Goal: Task Accomplishment & Management: Manage account settings

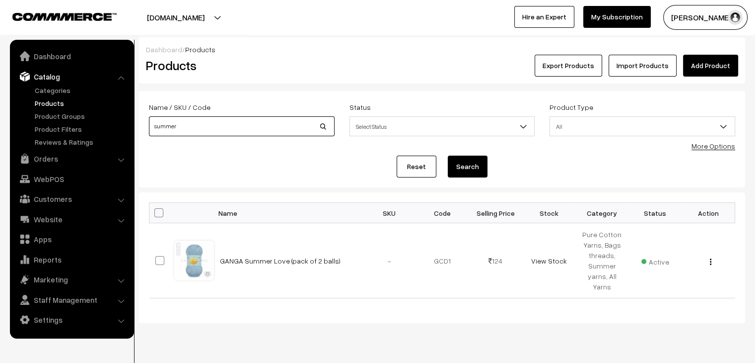
click at [189, 122] on input "summer" at bounding box center [242, 126] width 186 height 20
type input "cotone"
click at [448, 155] on button "Search" at bounding box center [468, 166] width 40 height 22
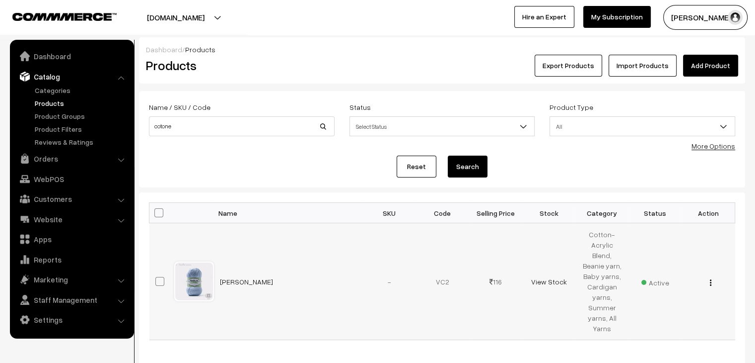
click at [710, 279] on img "button" at bounding box center [710, 282] width 1 height 6
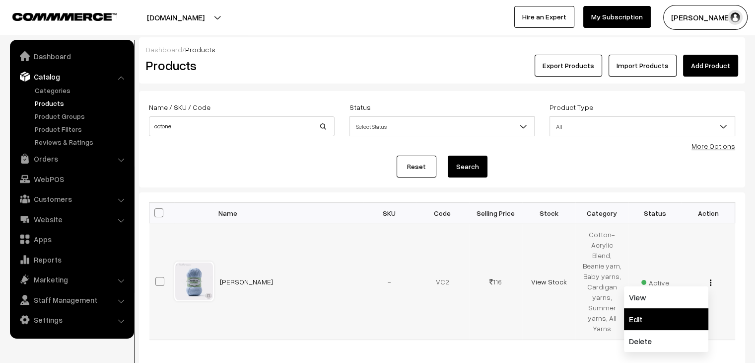
click at [670, 308] on link "Edit" at bounding box center [666, 319] width 84 height 22
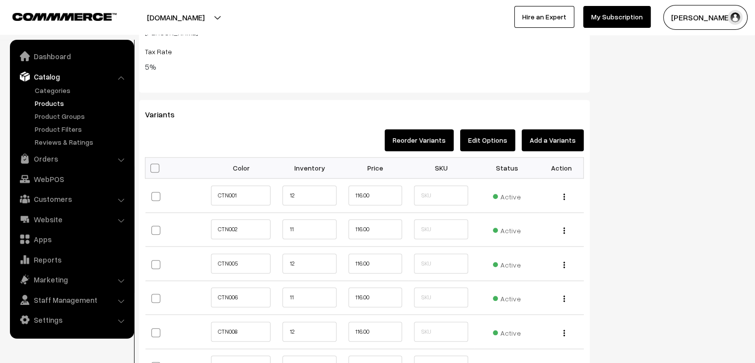
scroll to position [996, 0]
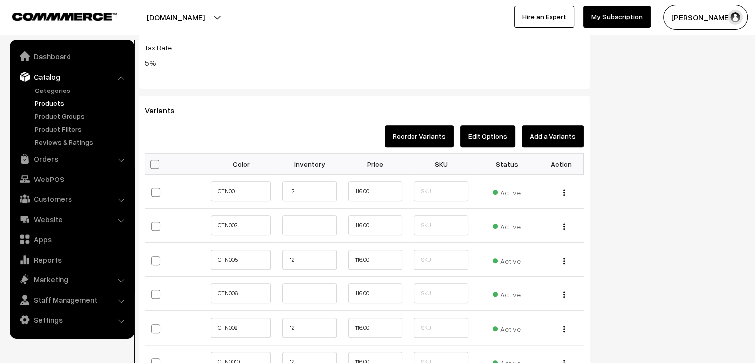
click at [50, 103] on link "Products" at bounding box center [81, 103] width 98 height 10
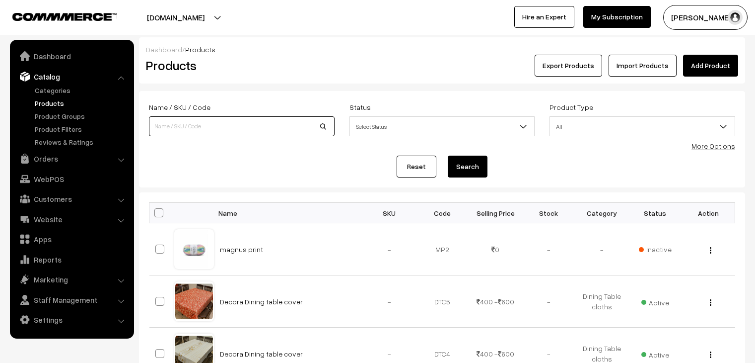
click at [188, 130] on input at bounding box center [242, 126] width 186 height 20
type input "plus"
click at [448, 155] on button "Search" at bounding box center [468, 166] width 40 height 22
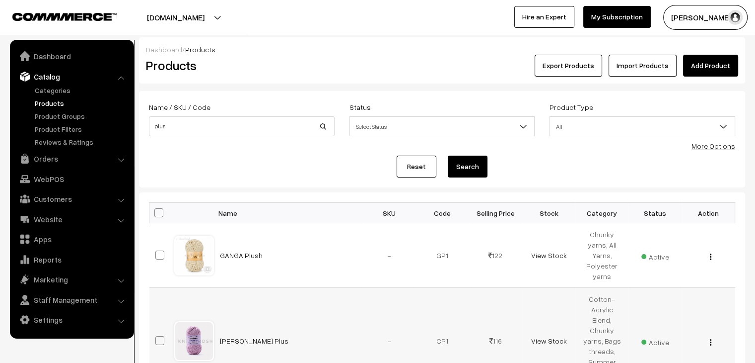
click at [712, 338] on button "button" at bounding box center [711, 342] width 2 height 8
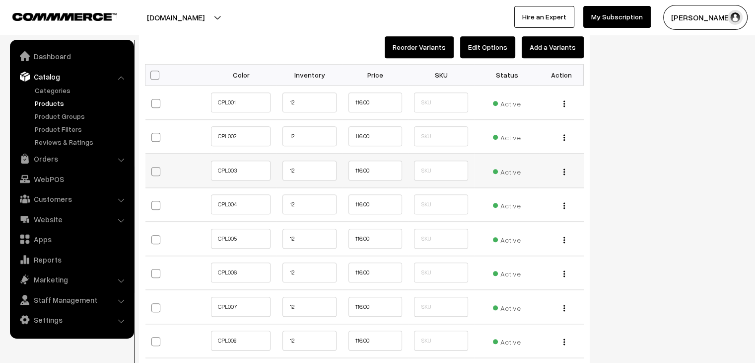
scroll to position [1067, 0]
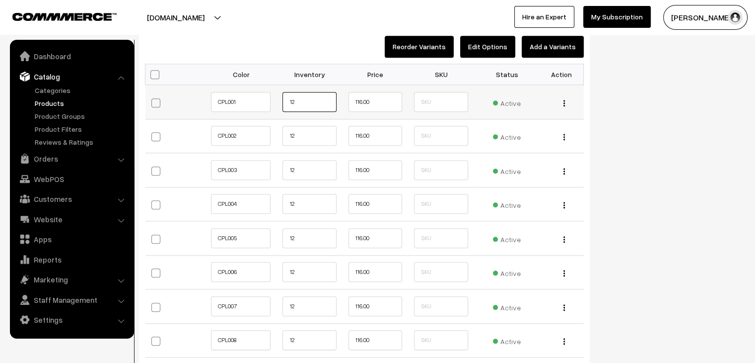
click at [303, 98] on input "12" at bounding box center [310, 102] width 54 height 20
type input "1"
type input "4"
type input "35"
click at [299, 133] on input "12" at bounding box center [310, 136] width 54 height 20
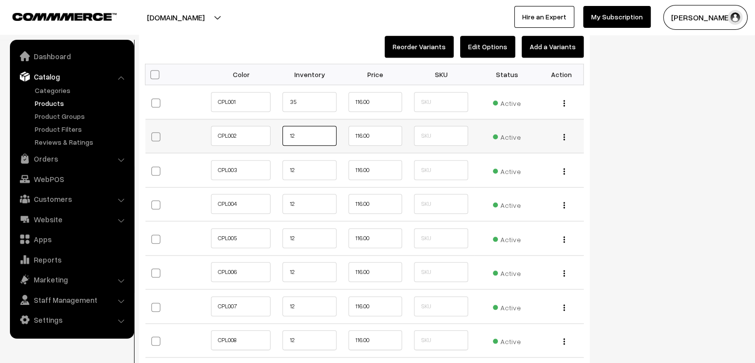
type input "1"
type input "17"
click at [307, 169] on input "12" at bounding box center [310, 170] width 54 height 20
type input "1"
type input "17"
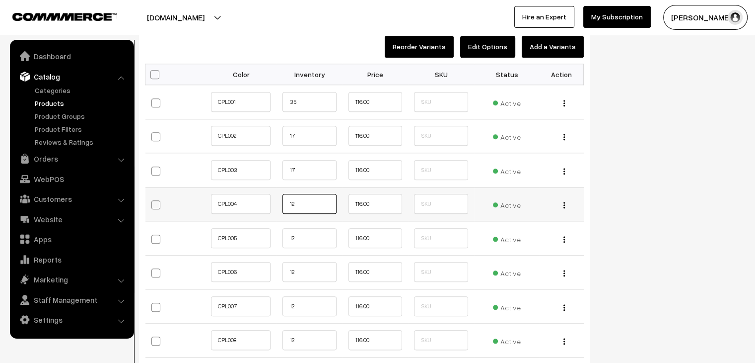
click at [302, 202] on input "12" at bounding box center [310, 204] width 54 height 20
type input "1"
type input "17"
click at [296, 237] on input "12" at bounding box center [310, 238] width 54 height 20
type input "1"
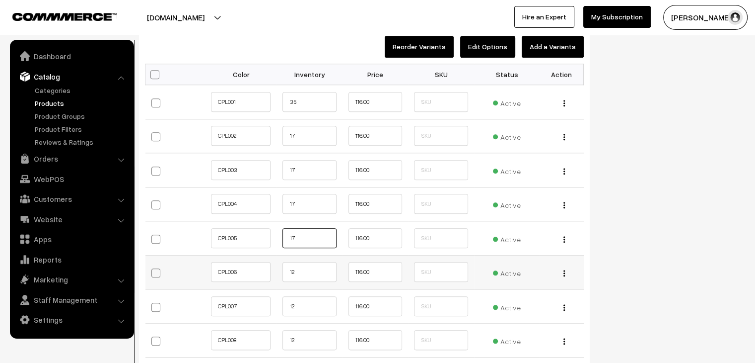
type input "17"
click at [293, 270] on input "12" at bounding box center [310, 272] width 54 height 20
type input "17"
click at [301, 304] on input "12" at bounding box center [310, 306] width 54 height 20
type input "1"
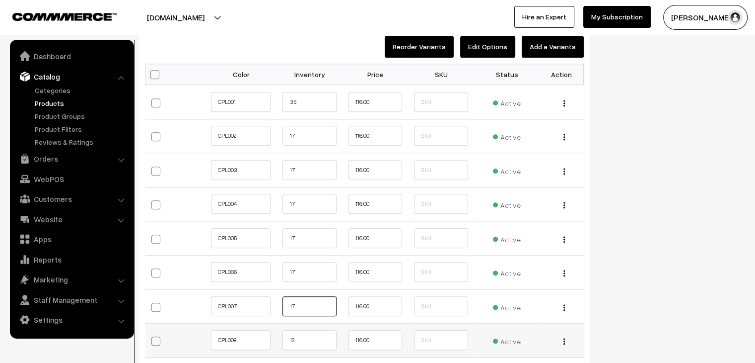
scroll to position [1158, 0]
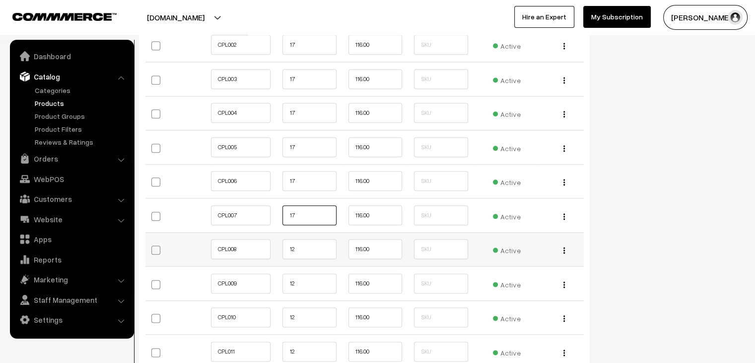
type input "17"
click at [306, 244] on input "12" at bounding box center [310, 249] width 54 height 20
type input "1"
type input "17"
click at [311, 285] on input "12" at bounding box center [310, 283] width 54 height 20
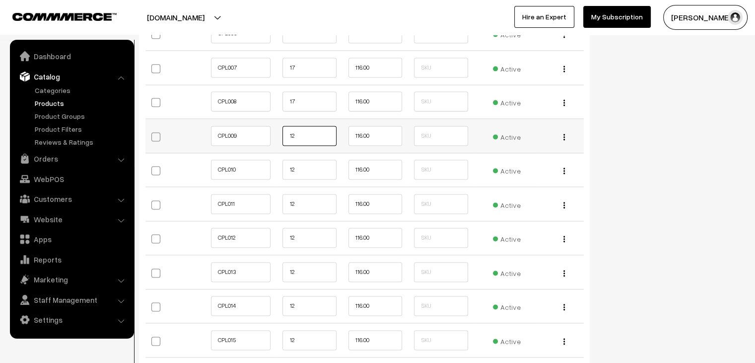
scroll to position [1306, 0]
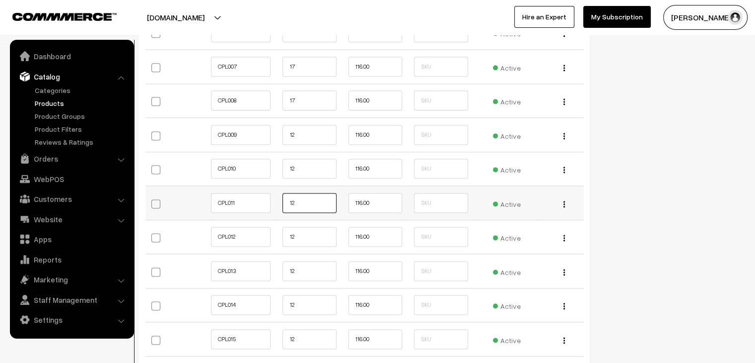
click at [311, 200] on input "12" at bounding box center [310, 203] width 54 height 20
type input "17"
click at [303, 134] on input "12" at bounding box center [310, 135] width 54 height 20
type input "17"
click at [306, 165] on input "12" at bounding box center [310, 168] width 54 height 20
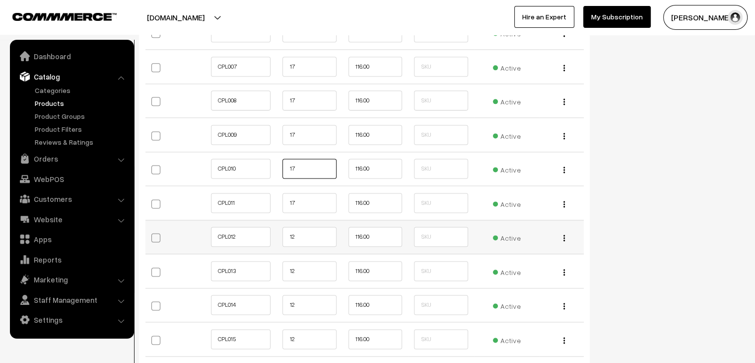
type input "17"
click at [301, 234] on input "12" at bounding box center [310, 236] width 54 height 20
type input "1"
type input "30"
click at [306, 265] on input "12" at bounding box center [310, 271] width 54 height 20
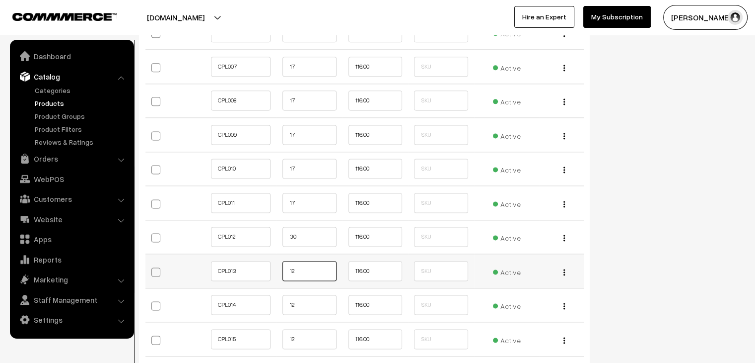
type input "1"
type input "20"
click at [300, 304] on input "12" at bounding box center [310, 304] width 54 height 20
type input "1"
type input "12"
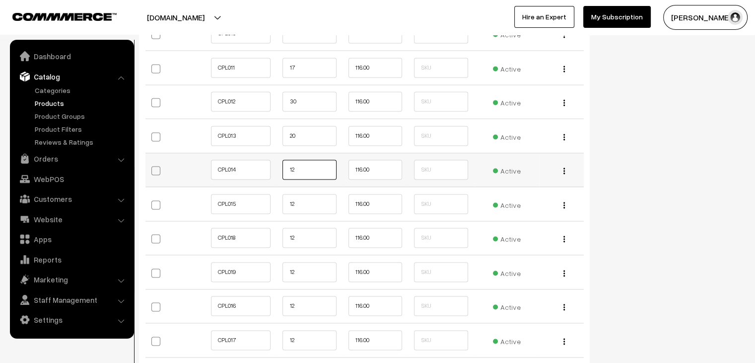
scroll to position [1444, 0]
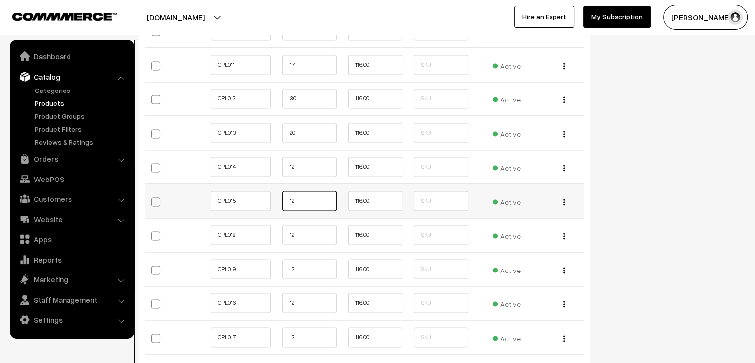
click at [303, 193] on input "12" at bounding box center [310, 201] width 54 height 20
type input "1"
type input "20"
click at [298, 227] on input "12" at bounding box center [310, 234] width 54 height 20
type input "1"
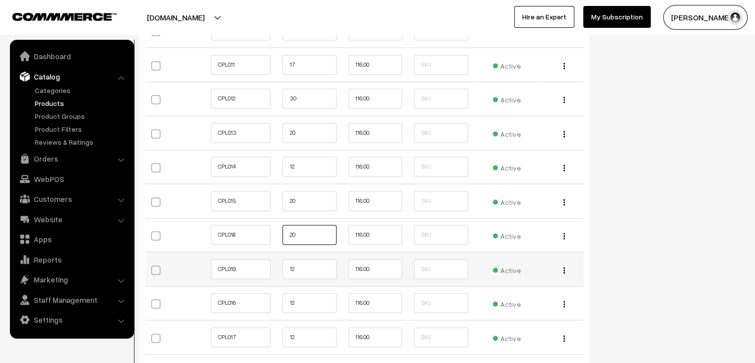
type input "20"
click at [303, 263] on input "12" at bounding box center [310, 269] width 54 height 20
type input "1"
type input "17"
click at [316, 304] on input "12" at bounding box center [310, 303] width 54 height 20
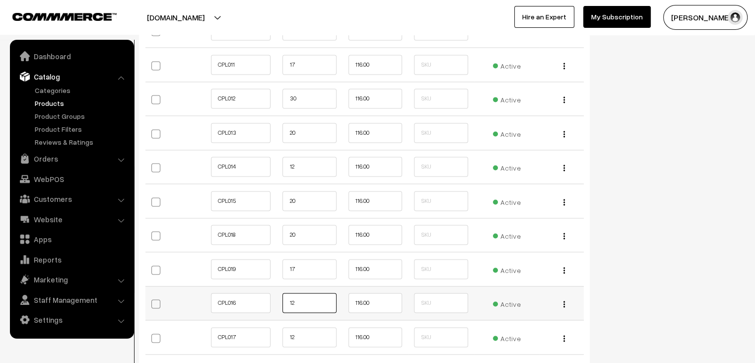
type input "1"
type input "30"
click at [303, 337] on input "12" at bounding box center [310, 337] width 54 height 20
type input "1"
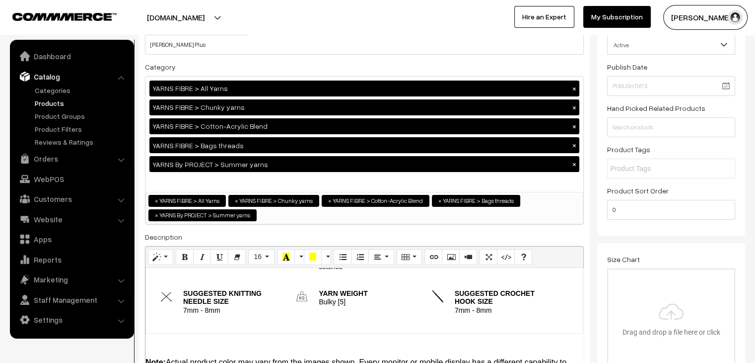
scroll to position [0, 0]
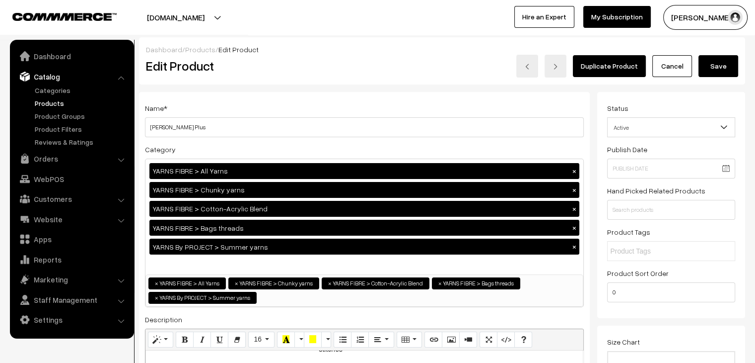
type input "20"
click at [727, 65] on button "Save" at bounding box center [719, 66] width 40 height 22
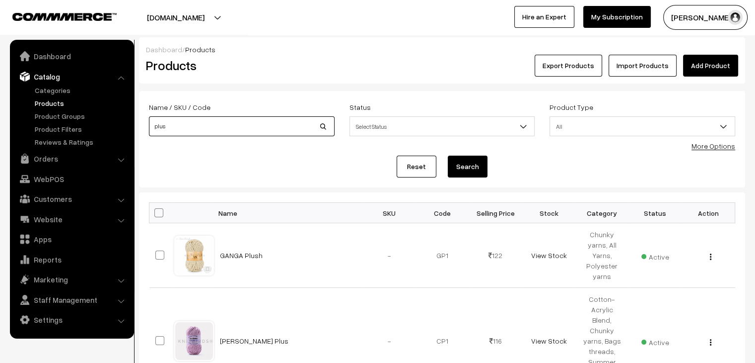
click at [169, 132] on input "plus" at bounding box center [242, 126] width 186 height 20
type input "p"
type input "cot"
click at [448, 155] on button "Search" at bounding box center [468, 166] width 40 height 22
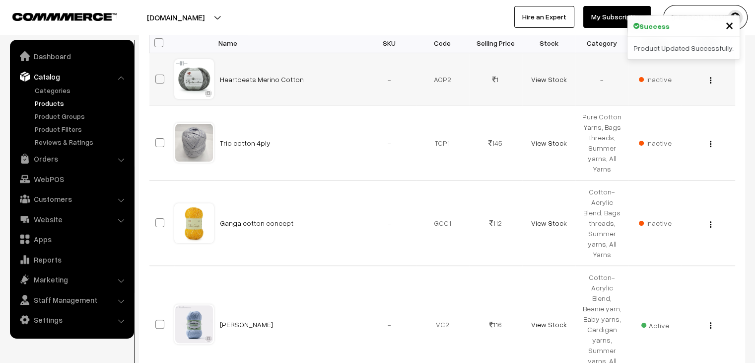
scroll to position [236, 0]
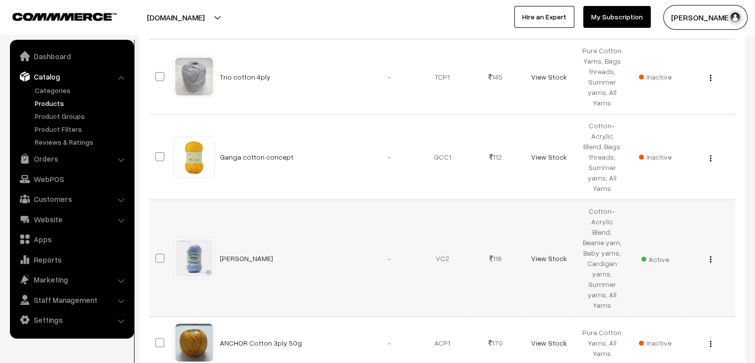
click at [710, 256] on img "button" at bounding box center [710, 259] width 1 height 6
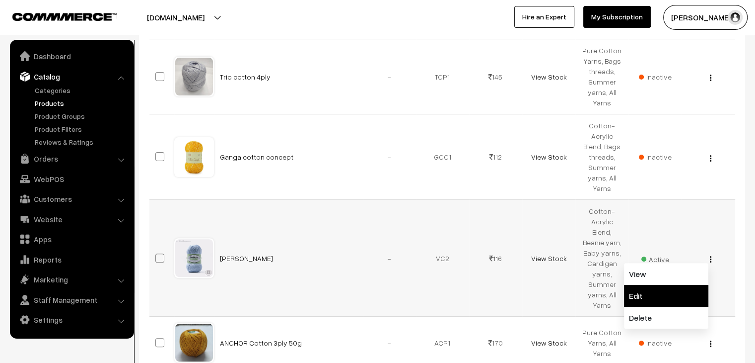
click at [669, 285] on link "Edit" at bounding box center [666, 296] width 84 height 22
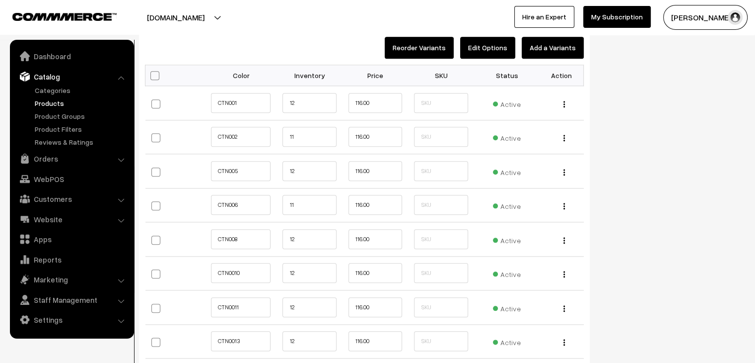
scroll to position [1072, 0]
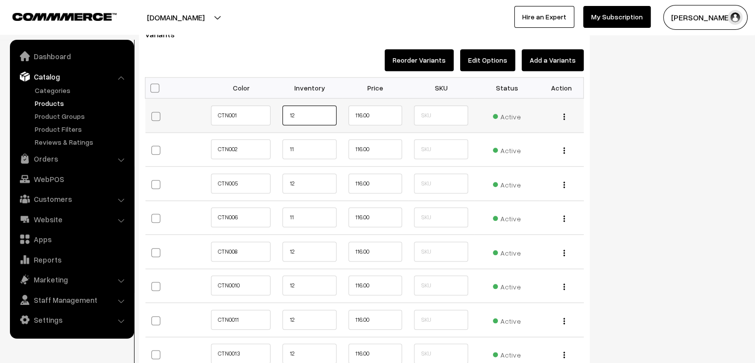
click at [326, 116] on input "12" at bounding box center [310, 115] width 54 height 20
type input "1"
type input "16"
click at [320, 144] on input "11" at bounding box center [310, 149] width 54 height 20
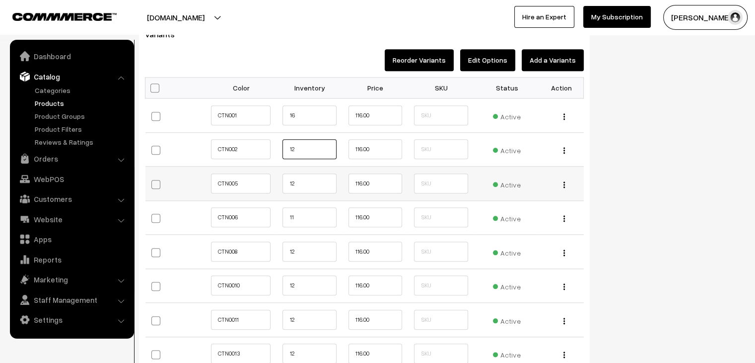
type input "12"
click at [297, 189] on input "12" at bounding box center [310, 183] width 54 height 20
type input "16"
click at [302, 219] on input "11" at bounding box center [310, 217] width 54 height 20
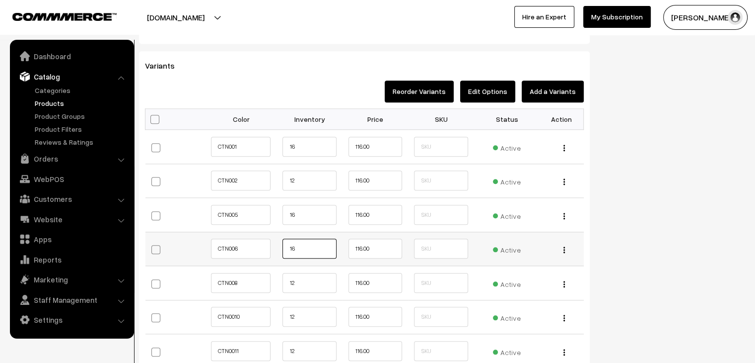
scroll to position [1040, 0]
type input "16"
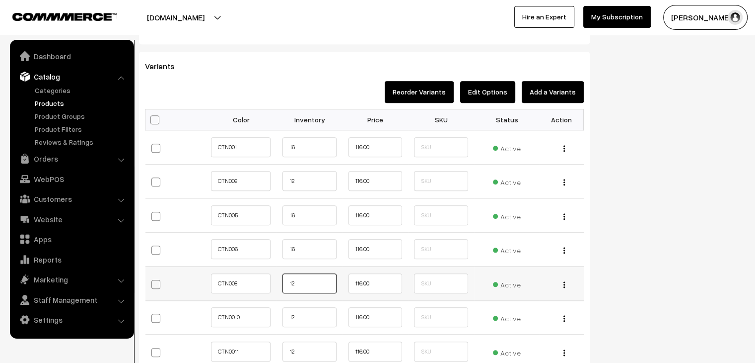
click at [314, 285] on input "12" at bounding box center [310, 283] width 54 height 20
type input "16"
click at [316, 317] on input "12" at bounding box center [310, 317] width 54 height 20
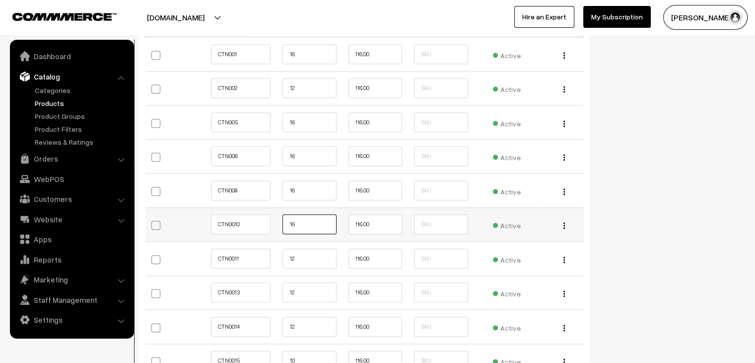
scroll to position [1134, 0]
type input "16"
click at [313, 258] on input "12" at bounding box center [310, 258] width 54 height 20
type input "16"
click at [303, 291] on input "12" at bounding box center [310, 292] width 54 height 20
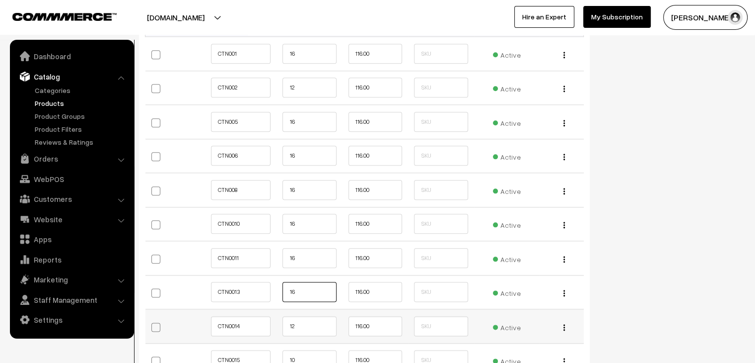
type input "16"
click at [302, 330] on input "12" at bounding box center [310, 326] width 54 height 20
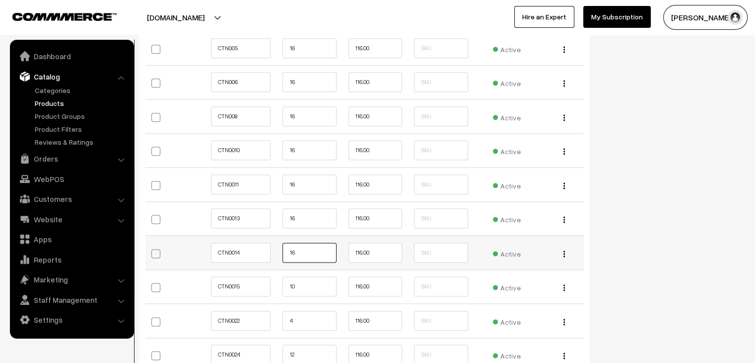
scroll to position [1209, 0]
type input "16"
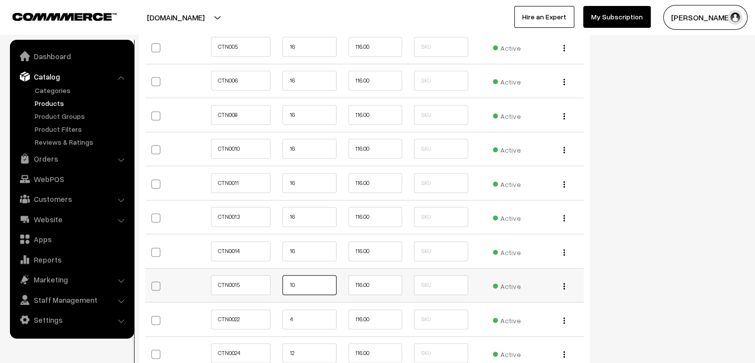
click at [306, 285] on input "10" at bounding box center [310, 285] width 54 height 20
type input "16"
click at [306, 312] on input "4" at bounding box center [310, 319] width 54 height 20
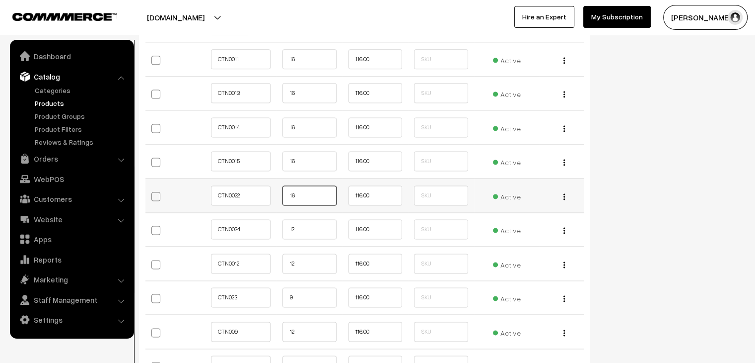
scroll to position [1333, 0]
type input "16"
click at [307, 222] on input "12" at bounding box center [310, 229] width 54 height 20
type input "16"
click at [304, 258] on input "12" at bounding box center [310, 263] width 54 height 20
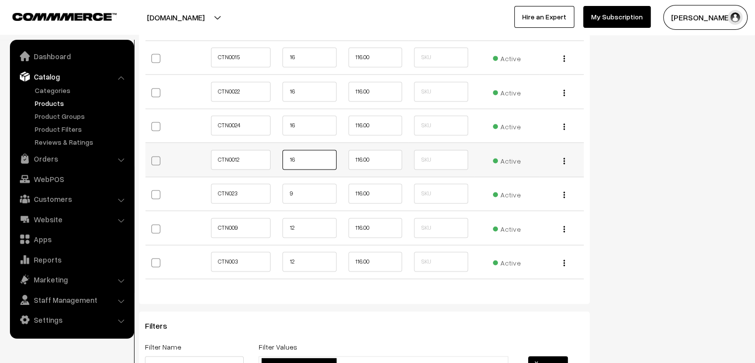
scroll to position [1437, 0]
type input "16"
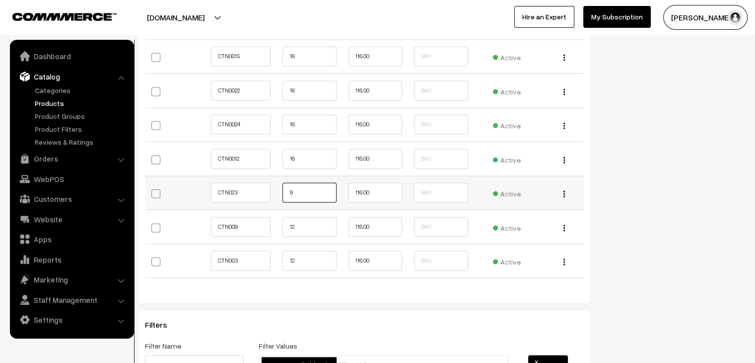
click at [304, 192] on input "9" at bounding box center [310, 192] width 54 height 20
type input "16"
click at [306, 222] on input "12" at bounding box center [310, 227] width 54 height 20
type input "16"
click at [304, 261] on input "12" at bounding box center [310, 260] width 54 height 20
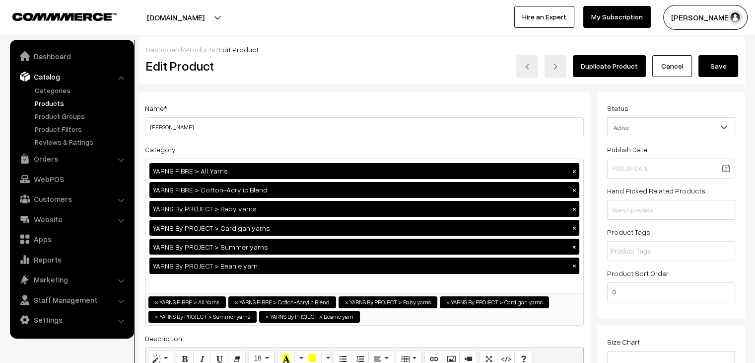
scroll to position [0, 7]
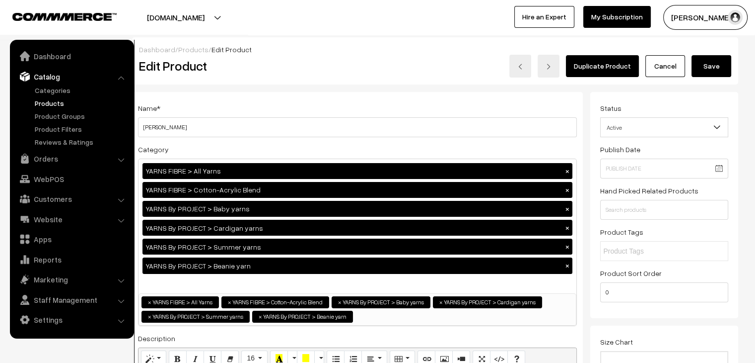
type input "16"
click at [715, 69] on button "Save" at bounding box center [712, 66] width 40 height 22
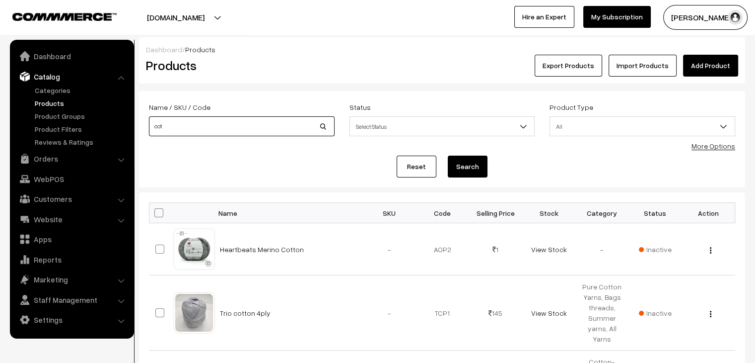
click at [187, 136] on input "cot" at bounding box center [242, 126] width 186 height 20
type input "spec"
click at [448, 155] on button "Search" at bounding box center [468, 166] width 40 height 22
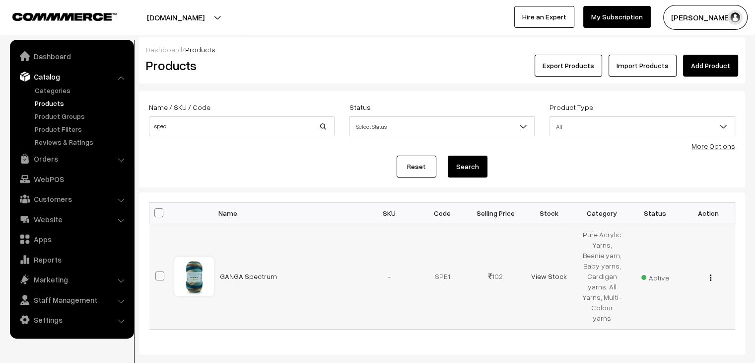
click at [161, 271] on span at bounding box center [159, 275] width 9 height 9
click at [157, 270] on input "checkbox" at bounding box center [153, 269] width 6 height 6
checkbox input "true"
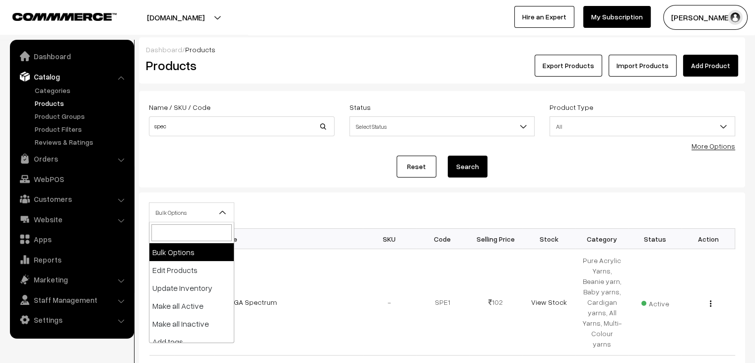
click at [168, 221] on span "Bulk Options" at bounding box center [191, 212] width 85 height 20
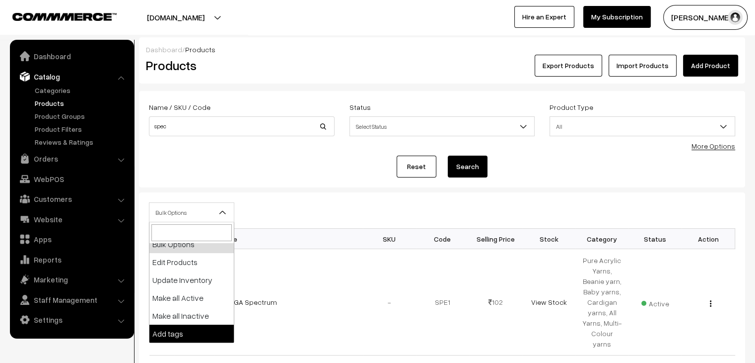
scroll to position [6, 0]
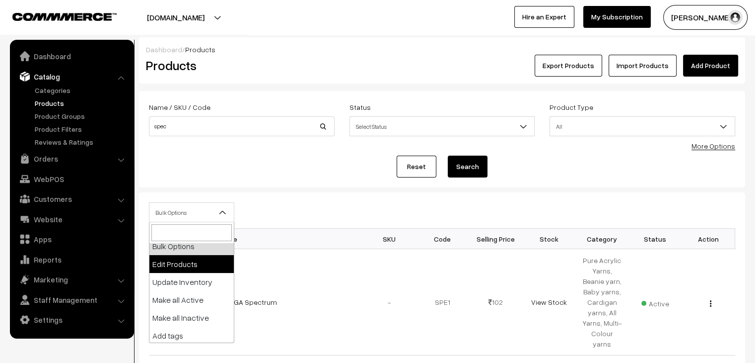
select select "editProduct"
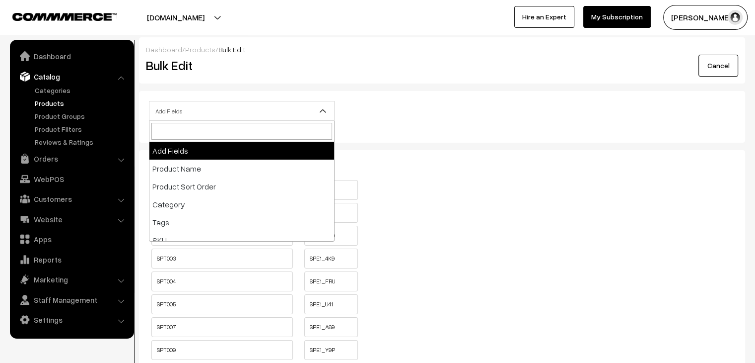
click at [293, 116] on span "Add Fields" at bounding box center [241, 110] width 185 height 17
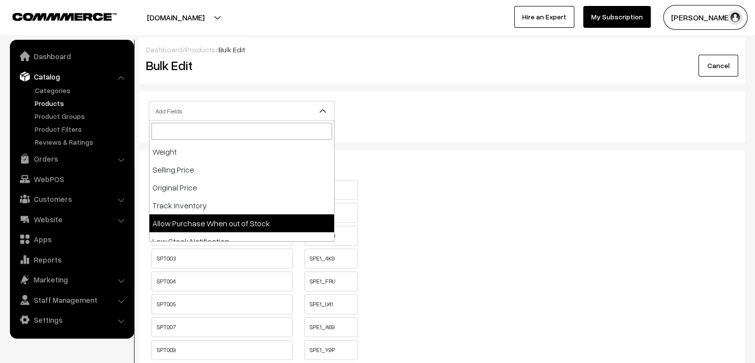
scroll to position [105, 0]
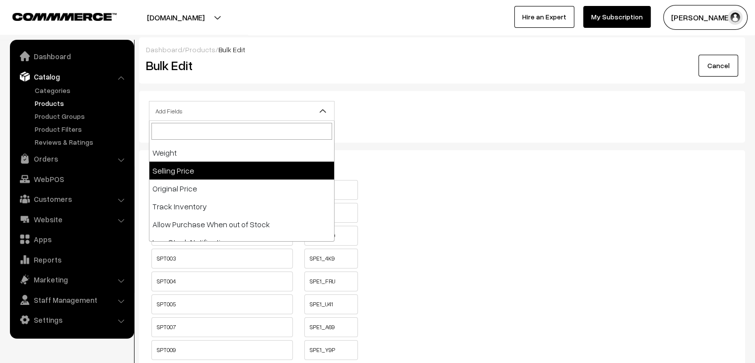
select select "sp"
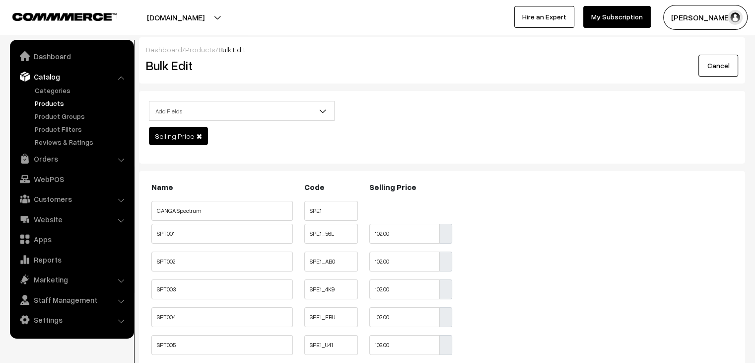
click at [201, 49] on link "Products" at bounding box center [200, 49] width 30 height 8
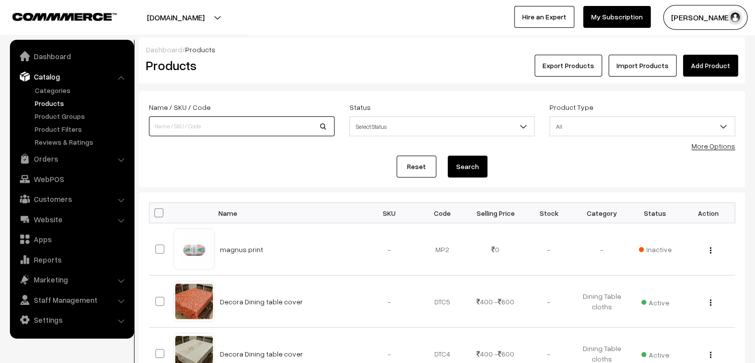
drag, startPoint x: 0, startPoint y: 0, endPoint x: 172, endPoint y: 124, distance: 211.7
click at [172, 124] on input at bounding box center [242, 126] width 186 height 20
type input "spectrum"
click at [448, 155] on button "Search" at bounding box center [468, 166] width 40 height 22
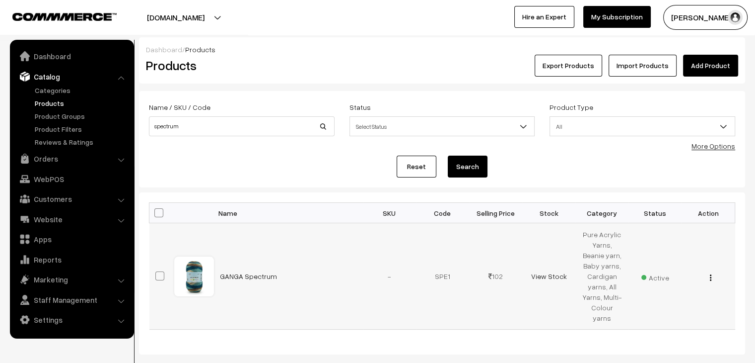
click at [710, 274] on img "button" at bounding box center [710, 277] width 1 height 6
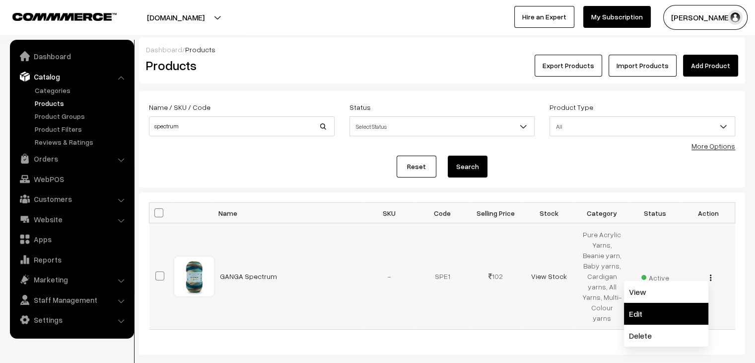
click at [681, 302] on link "Edit" at bounding box center [666, 313] width 84 height 22
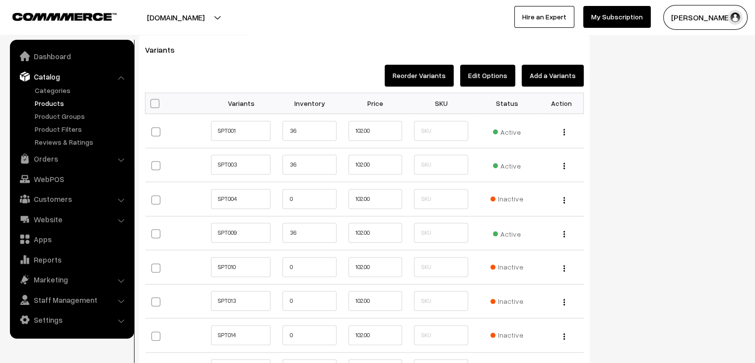
click at [154, 104] on span at bounding box center [154, 103] width 9 height 9
click at [154, 104] on input "checkbox" at bounding box center [153, 102] width 6 height 6
checkbox input "true"
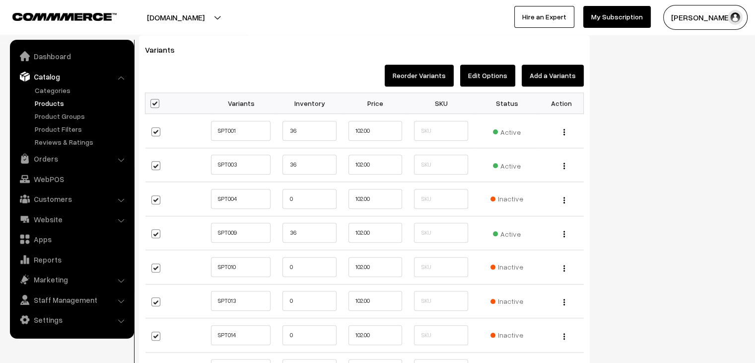
checkbox input "true"
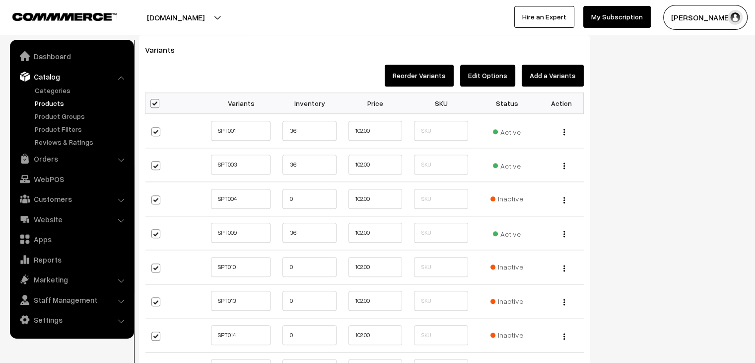
checkbox input "true"
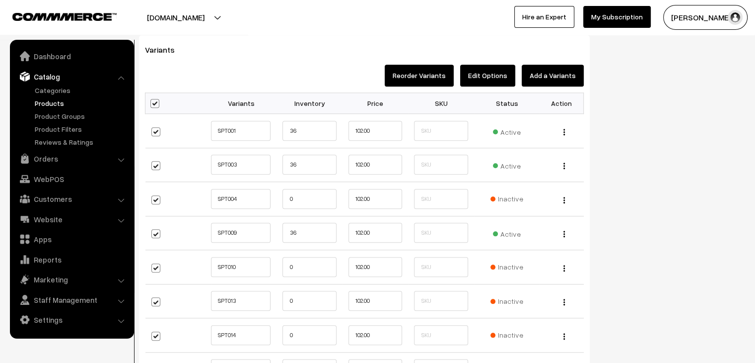
checkbox input "true"
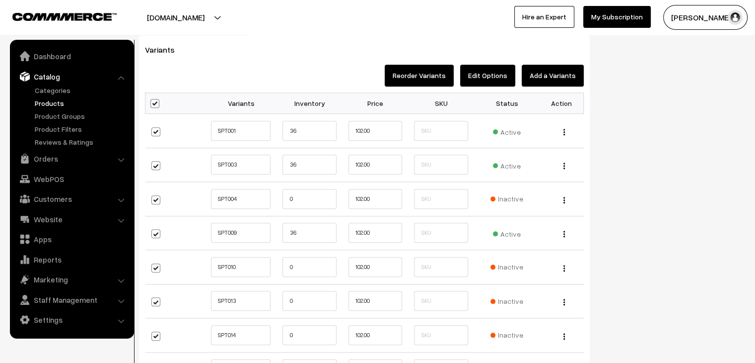
checkbox input "true"
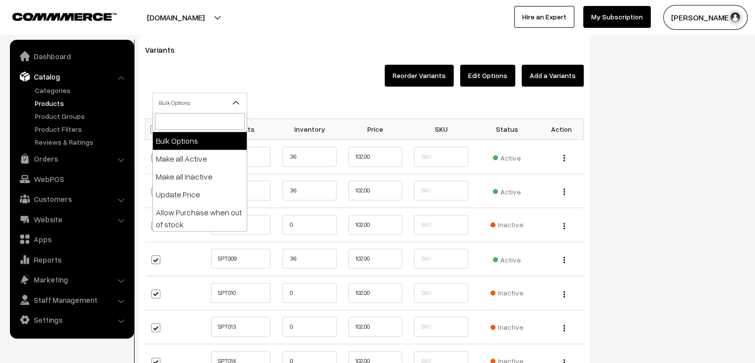
click at [203, 100] on span "Bulk Options" at bounding box center [200, 102] width 94 height 17
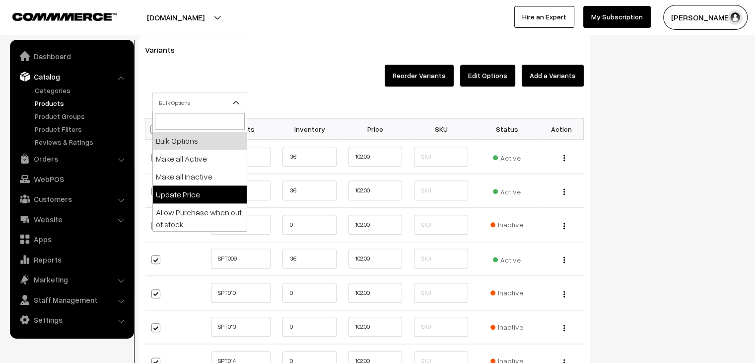
select select "0"
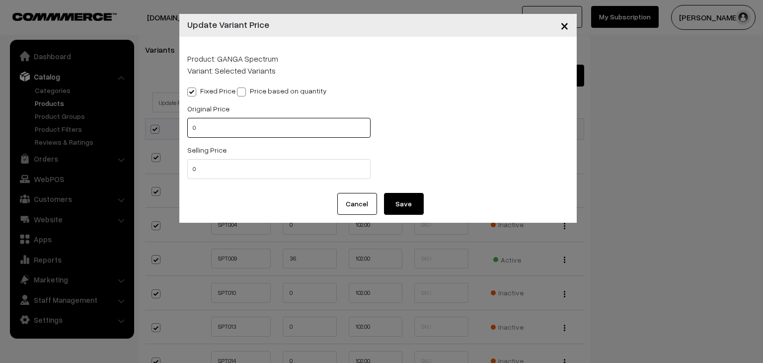
click at [193, 129] on input "0" at bounding box center [278, 128] width 183 height 20
type input "110"
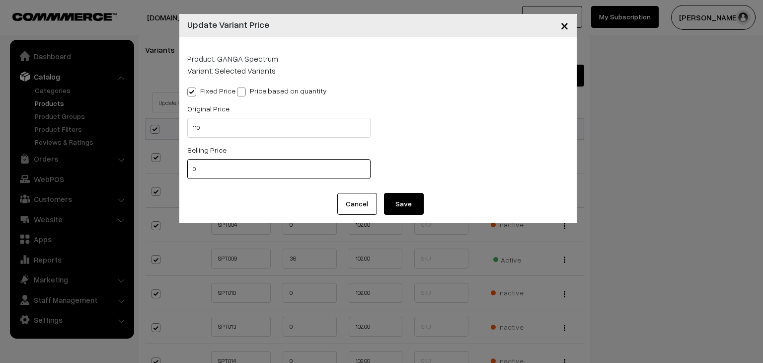
click at [195, 166] on input "0" at bounding box center [278, 169] width 183 height 20
type input "100"
click at [401, 208] on button "Save" at bounding box center [404, 204] width 40 height 22
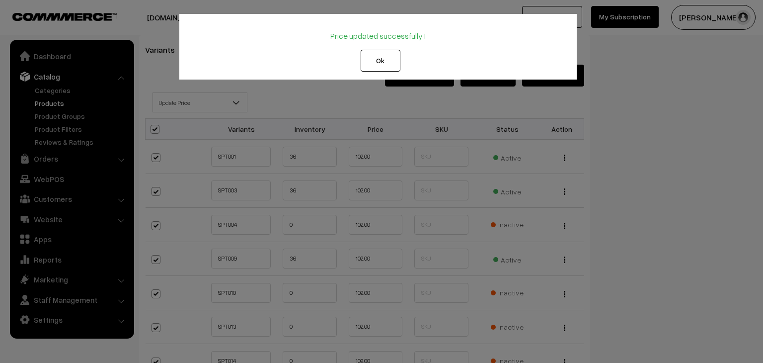
click at [382, 68] on button "Ok" at bounding box center [381, 61] width 40 height 22
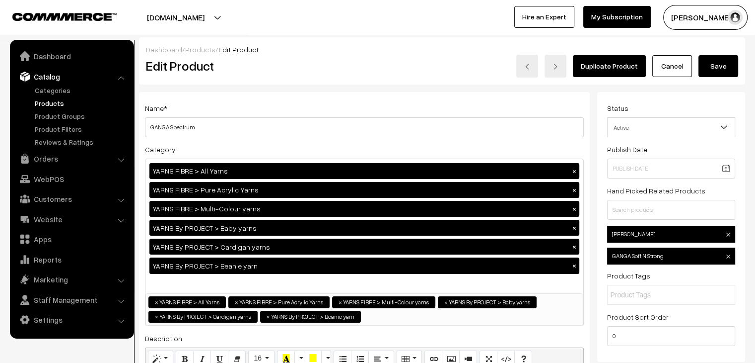
click at [50, 102] on link "Products" at bounding box center [81, 103] width 98 height 10
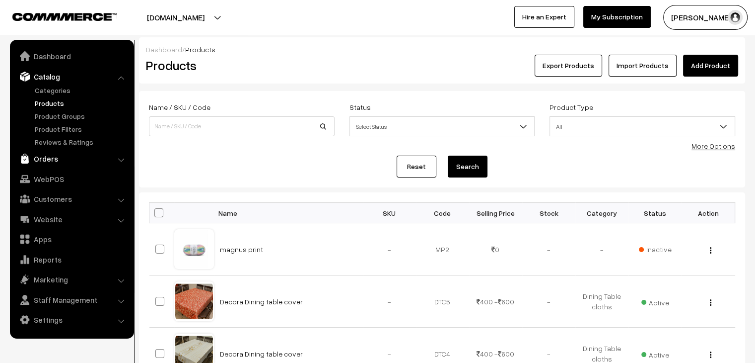
click at [67, 158] on link "Orders" at bounding box center [71, 158] width 118 height 18
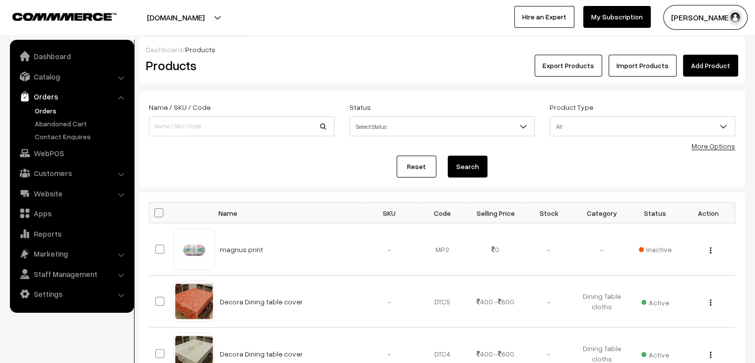
click at [46, 111] on link "Orders" at bounding box center [81, 110] width 98 height 10
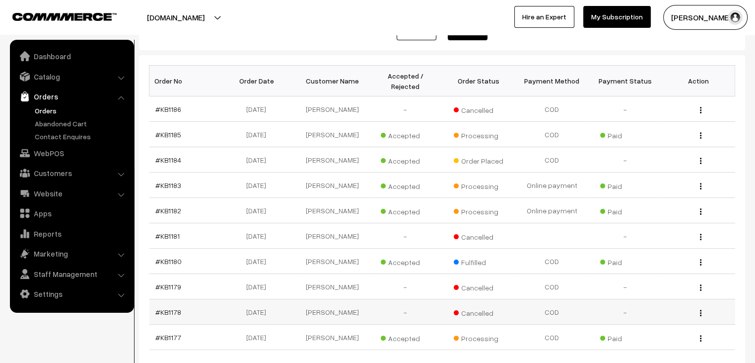
scroll to position [134, 0]
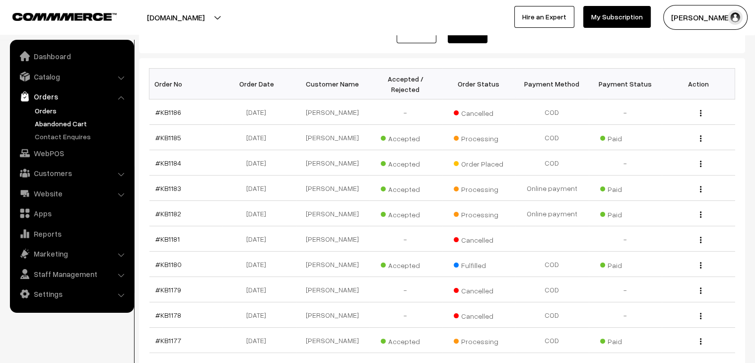
click at [73, 119] on link "Abandoned Cart" at bounding box center [81, 123] width 98 height 10
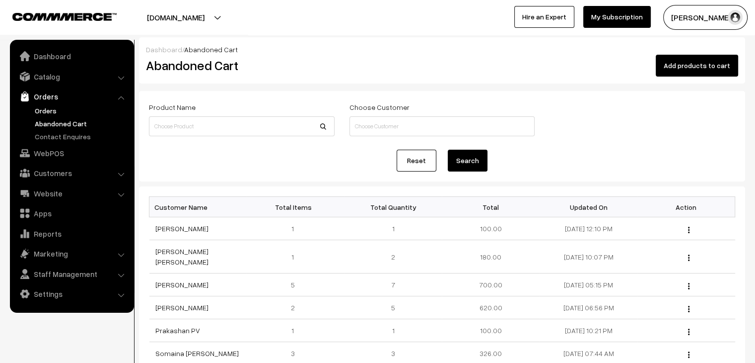
click at [48, 112] on link "Orders" at bounding box center [81, 110] width 98 height 10
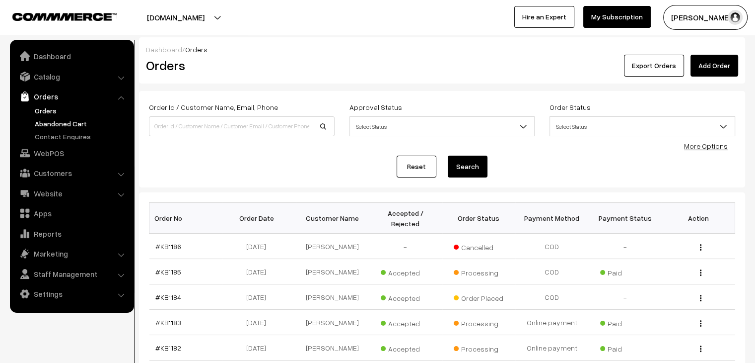
click at [83, 128] on link "Abandoned Cart" at bounding box center [81, 123] width 98 height 10
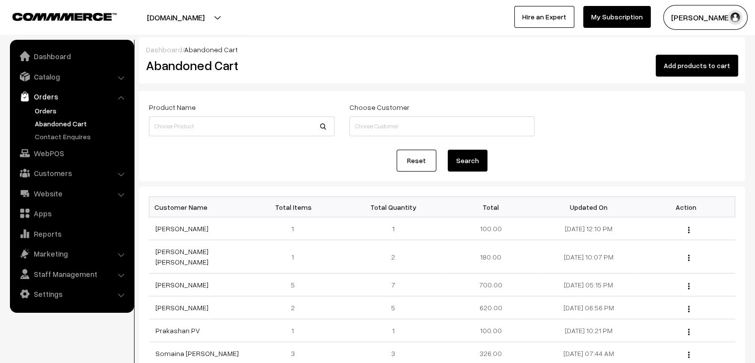
click at [50, 107] on link "Orders" at bounding box center [81, 110] width 98 height 10
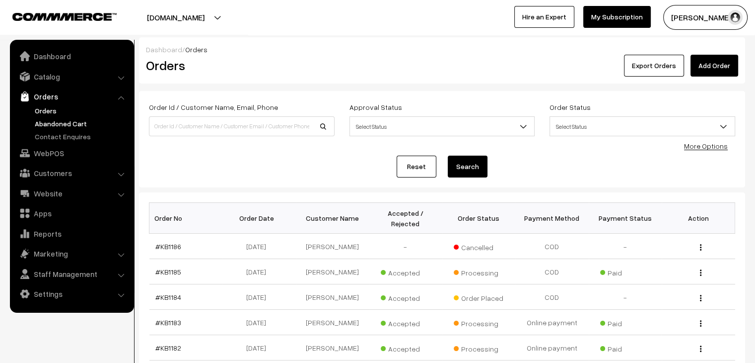
click at [64, 124] on link "Abandoned Cart" at bounding box center [81, 123] width 98 height 10
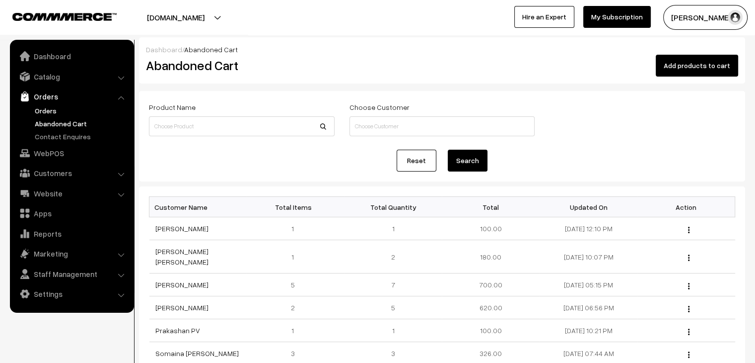
click at [65, 108] on link "Orders" at bounding box center [81, 110] width 98 height 10
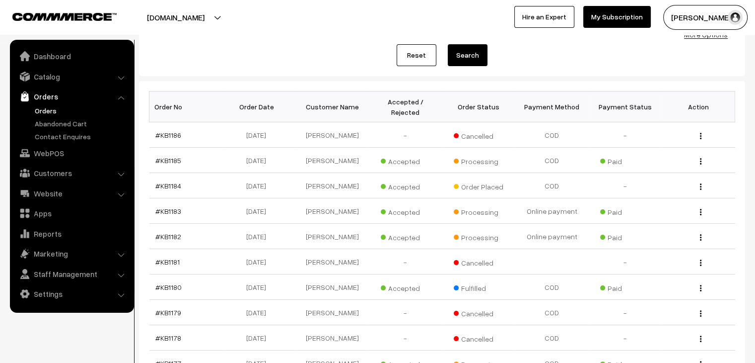
scroll to position [111, 0]
click at [84, 125] on link "Abandoned Cart" at bounding box center [81, 123] width 98 height 10
